Goal: Entertainment & Leisure: Consume media (video, audio)

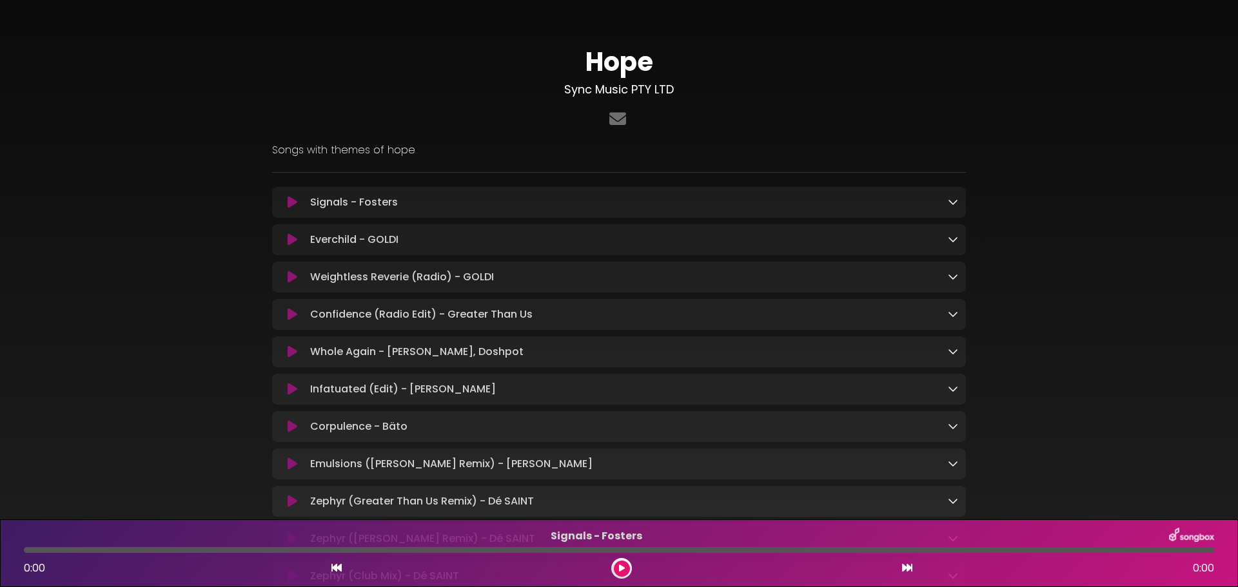
click at [291, 321] on icon at bounding box center [293, 314] width 10 height 13
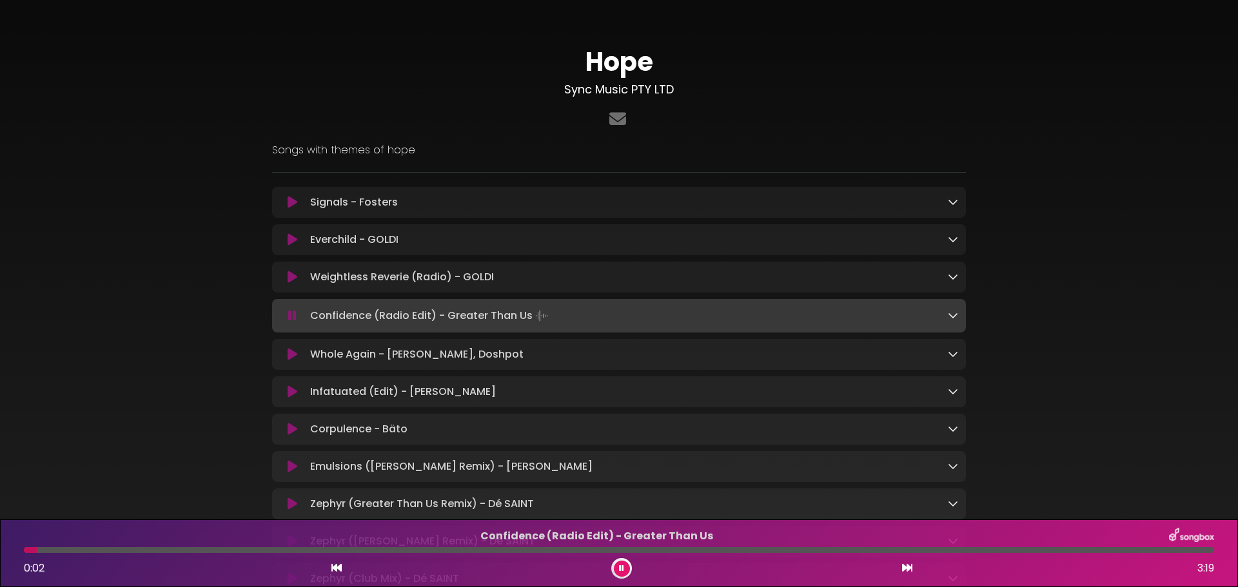
click at [120, 552] on div at bounding box center [619, 550] width 1190 height 6
click at [158, 549] on div at bounding box center [619, 550] width 1190 height 6
click at [357, 551] on div at bounding box center [619, 550] width 1190 height 6
click at [291, 361] on icon at bounding box center [293, 354] width 10 height 13
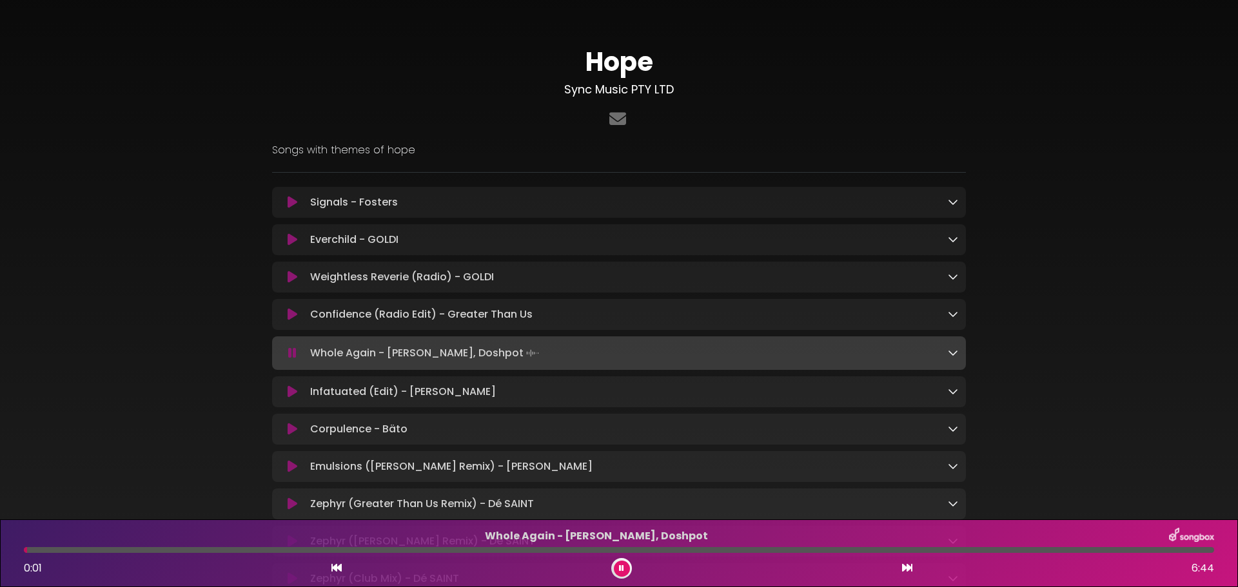
click at [98, 548] on div at bounding box center [619, 550] width 1190 height 6
click at [173, 550] on div at bounding box center [619, 550] width 1190 height 6
click at [273, 548] on div at bounding box center [619, 550] width 1190 height 6
click at [369, 548] on div at bounding box center [619, 550] width 1190 height 6
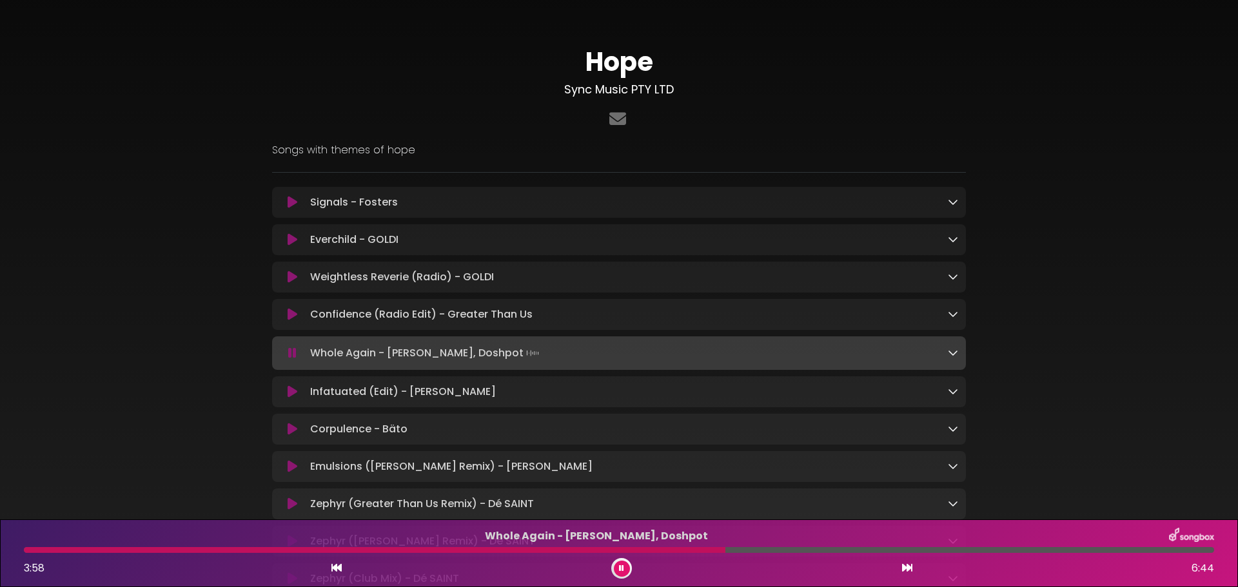
click at [623, 566] on icon at bounding box center [621, 569] width 5 height 8
